Goal: Check status: Check status

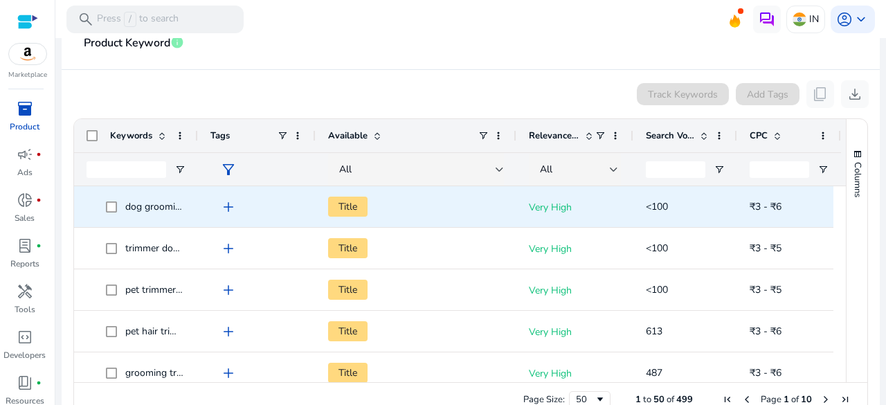
scroll to position [268, 0]
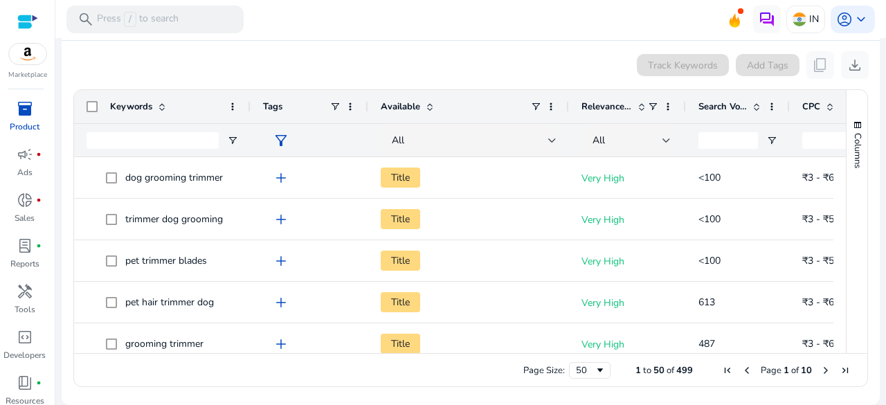
drag, startPoint x: 197, startPoint y: 105, endPoint x: 249, endPoint y: 95, distance: 53.6
click at [249, 95] on div at bounding box center [250, 106] width 6 height 33
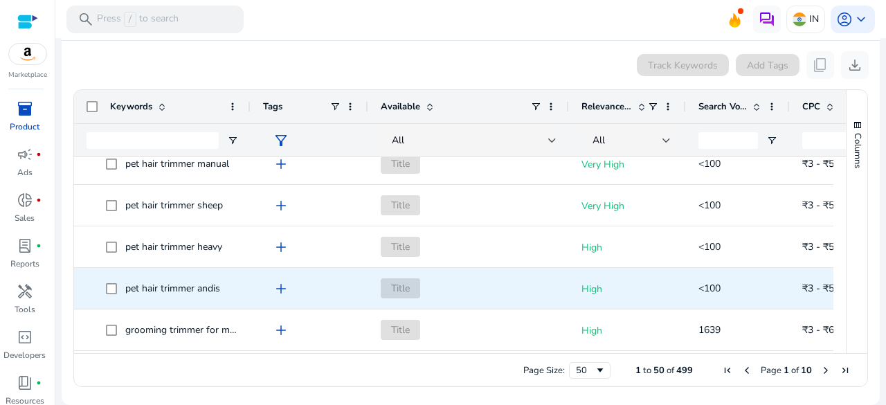
scroll to position [1038, 0]
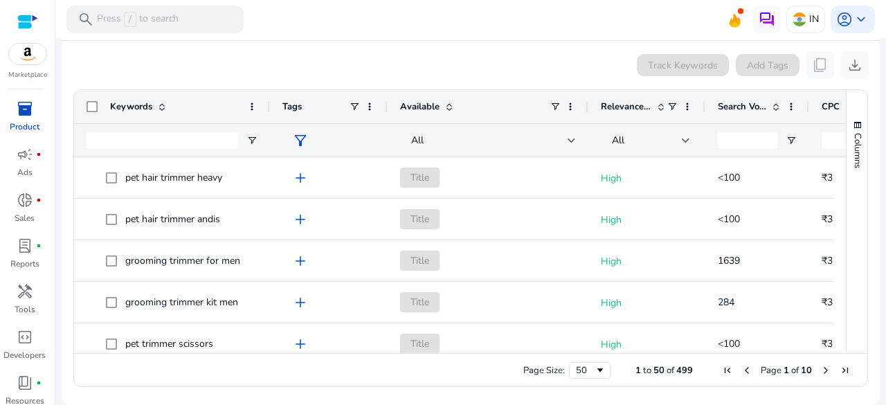
drag, startPoint x: 249, startPoint y: 104, endPoint x: 268, endPoint y: 99, distance: 20.0
click at [268, 99] on div at bounding box center [269, 106] width 6 height 33
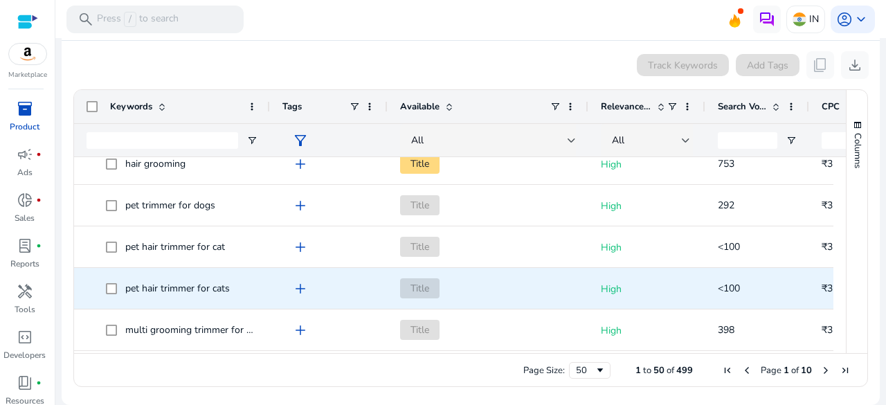
scroll to position [1639, 0]
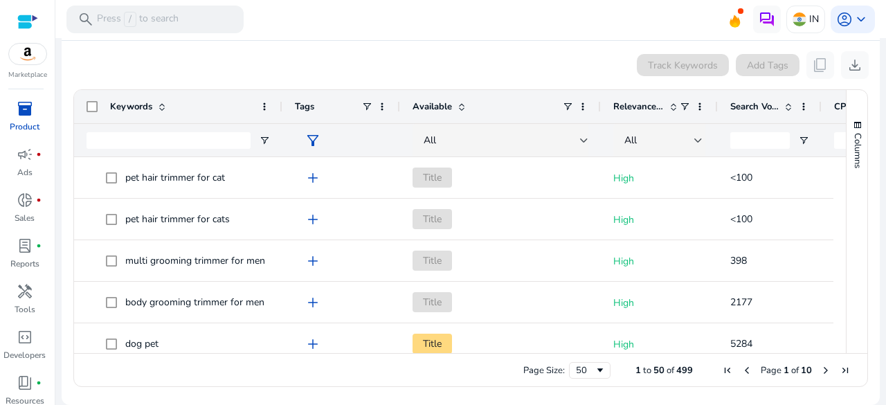
drag, startPoint x: 268, startPoint y: 102, endPoint x: 281, endPoint y: 110, distance: 14.6
click at [281, 110] on div at bounding box center [282, 106] width 6 height 33
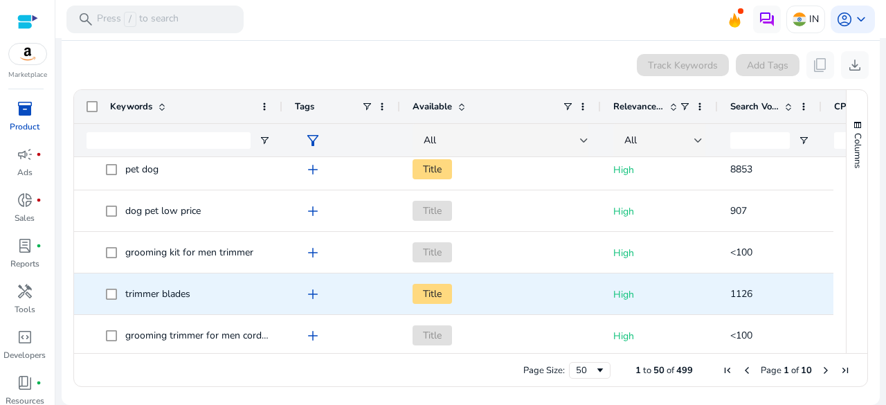
scroll to position [1879, 0]
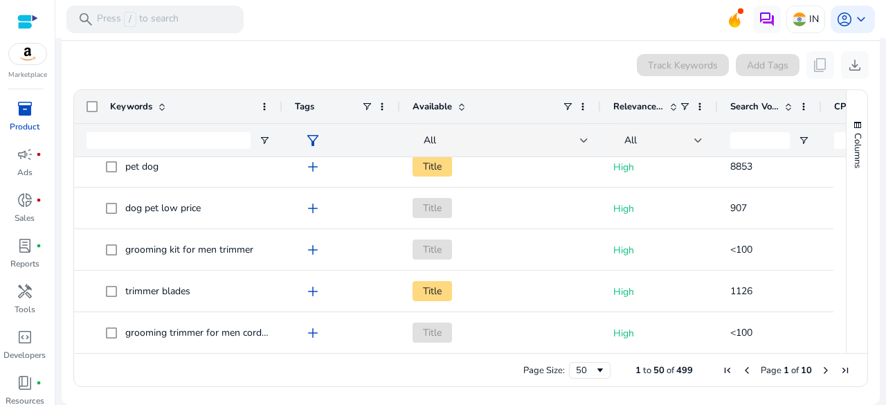
click at [855, 246] on div "Columns" at bounding box center [856, 221] width 21 height 263
click at [820, 370] on span "Next Page" at bounding box center [825, 370] width 11 height 11
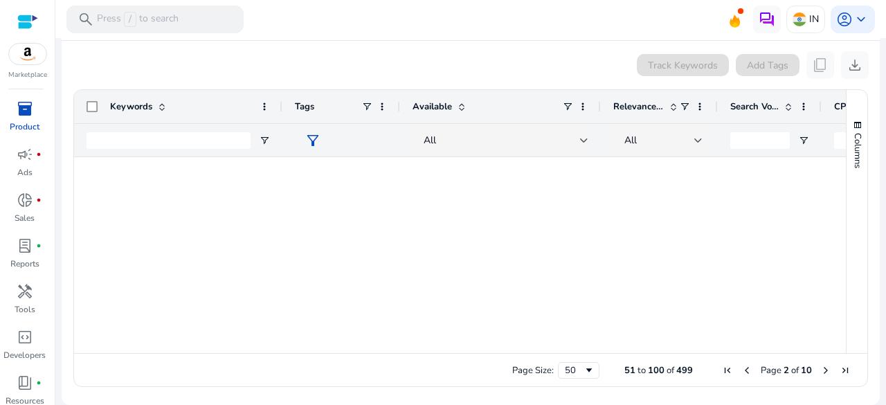
scroll to position [0, 0]
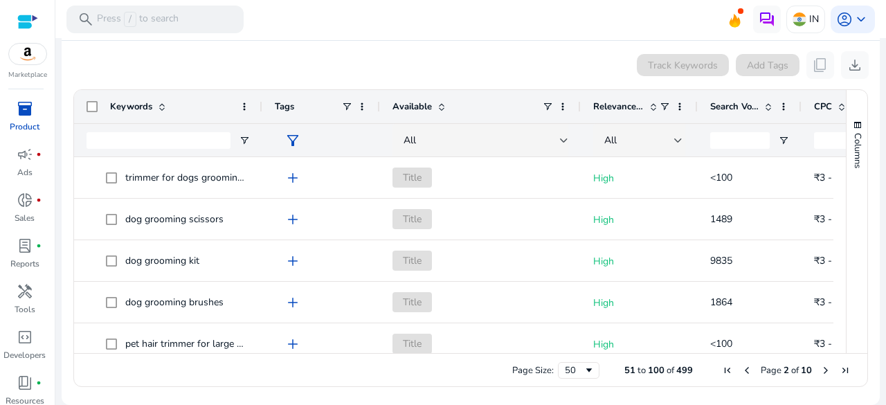
drag, startPoint x: 280, startPoint y: 104, endPoint x: 249, endPoint y: 104, distance: 31.1
click at [259, 104] on div at bounding box center [262, 106] width 6 height 33
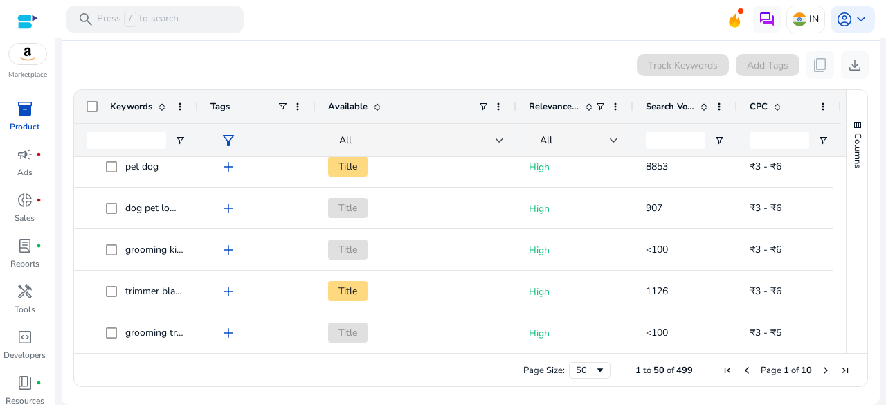
click at [820, 369] on span "Next Page" at bounding box center [825, 370] width 11 height 11
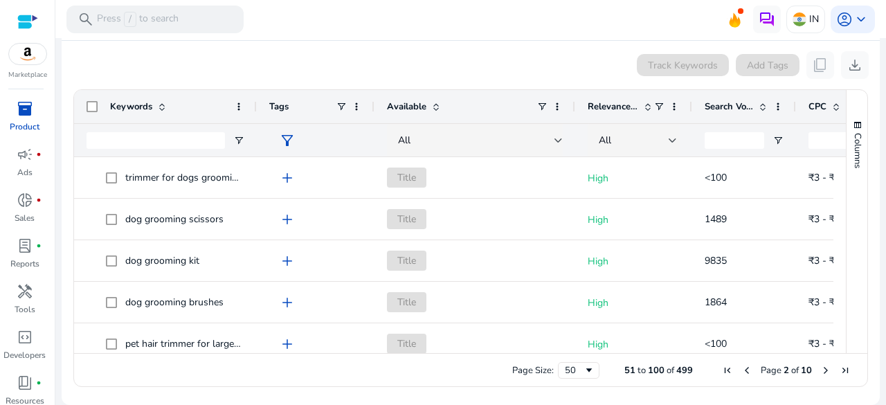
drag, startPoint x: 196, startPoint y: 108, endPoint x: 255, endPoint y: 106, distance: 58.9
click at [255, 106] on div at bounding box center [256, 106] width 6 height 33
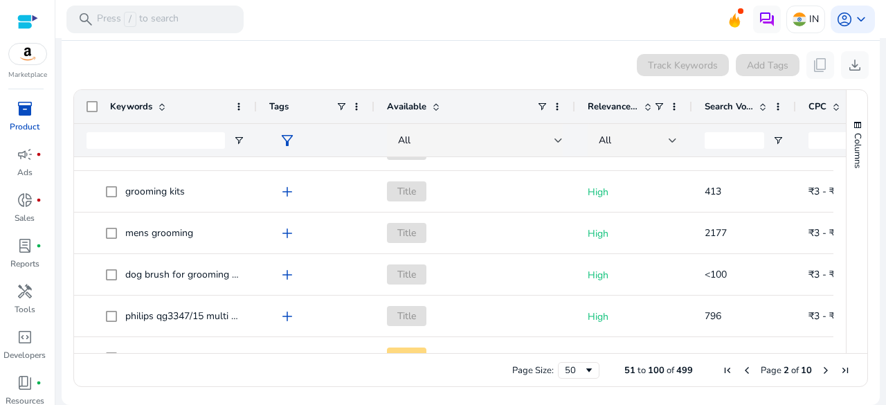
scroll to position [1831, 0]
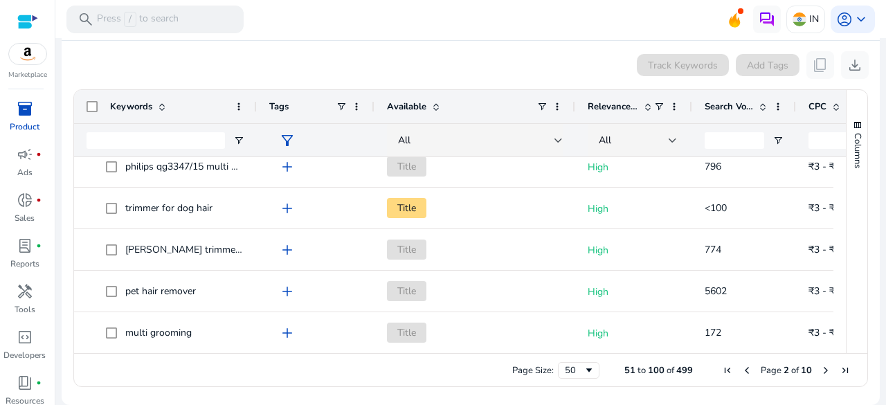
click at [820, 369] on span "Next Page" at bounding box center [825, 370] width 11 height 11
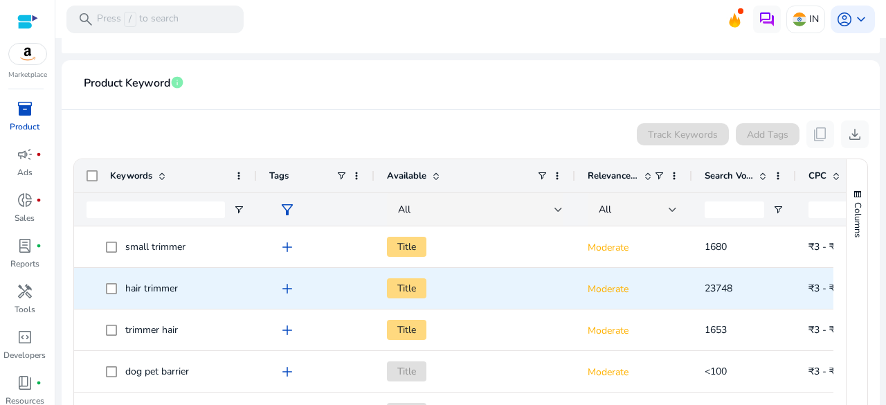
scroll to position [137, 0]
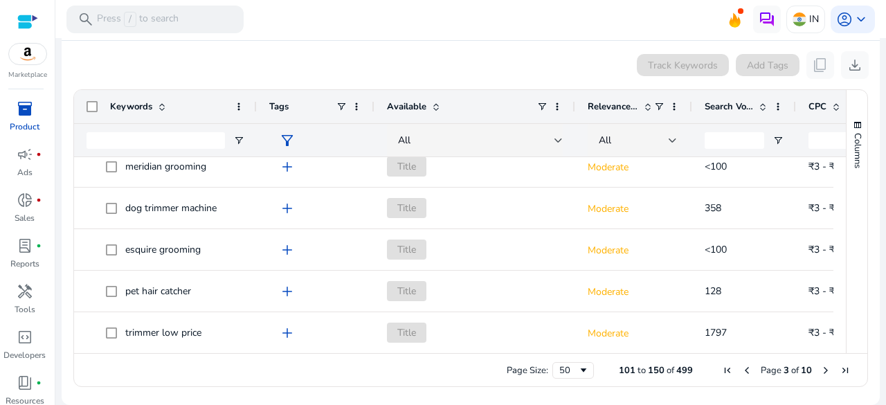
click at [822, 368] on span "Next Page" at bounding box center [825, 370] width 11 height 11
click at [820, 373] on span "Next Page" at bounding box center [825, 370] width 11 height 11
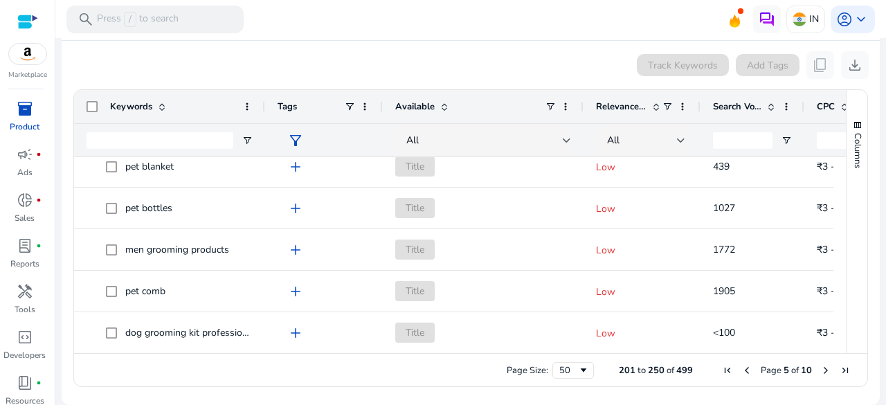
drag, startPoint x: 255, startPoint y: 106, endPoint x: 264, endPoint y: 114, distance: 11.7
click at [264, 114] on div at bounding box center [265, 106] width 6 height 33
